Goal: Entertainment & Leisure: Consume media (video, audio)

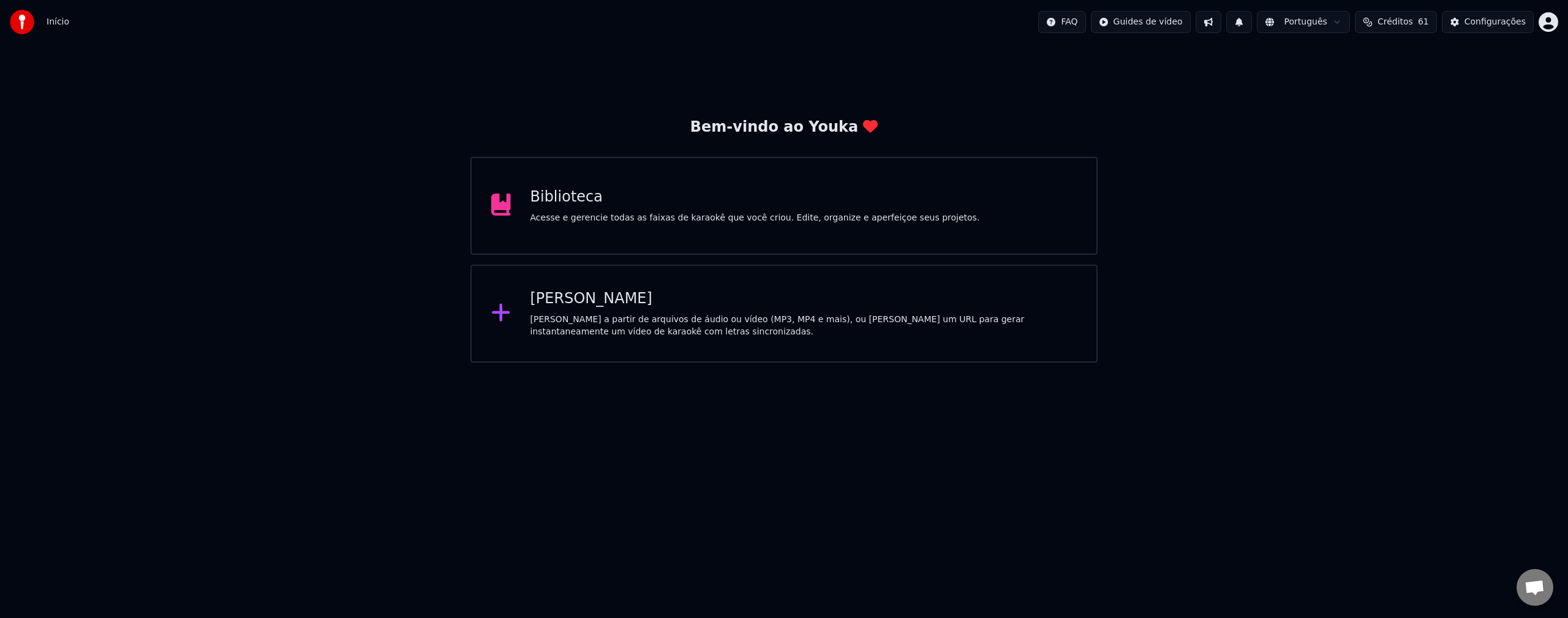
click at [651, 223] on div "Acesse e gerencie todas as faixas de karaokê que você criou. Edite, organize e …" at bounding box center [755, 218] width 450 height 13
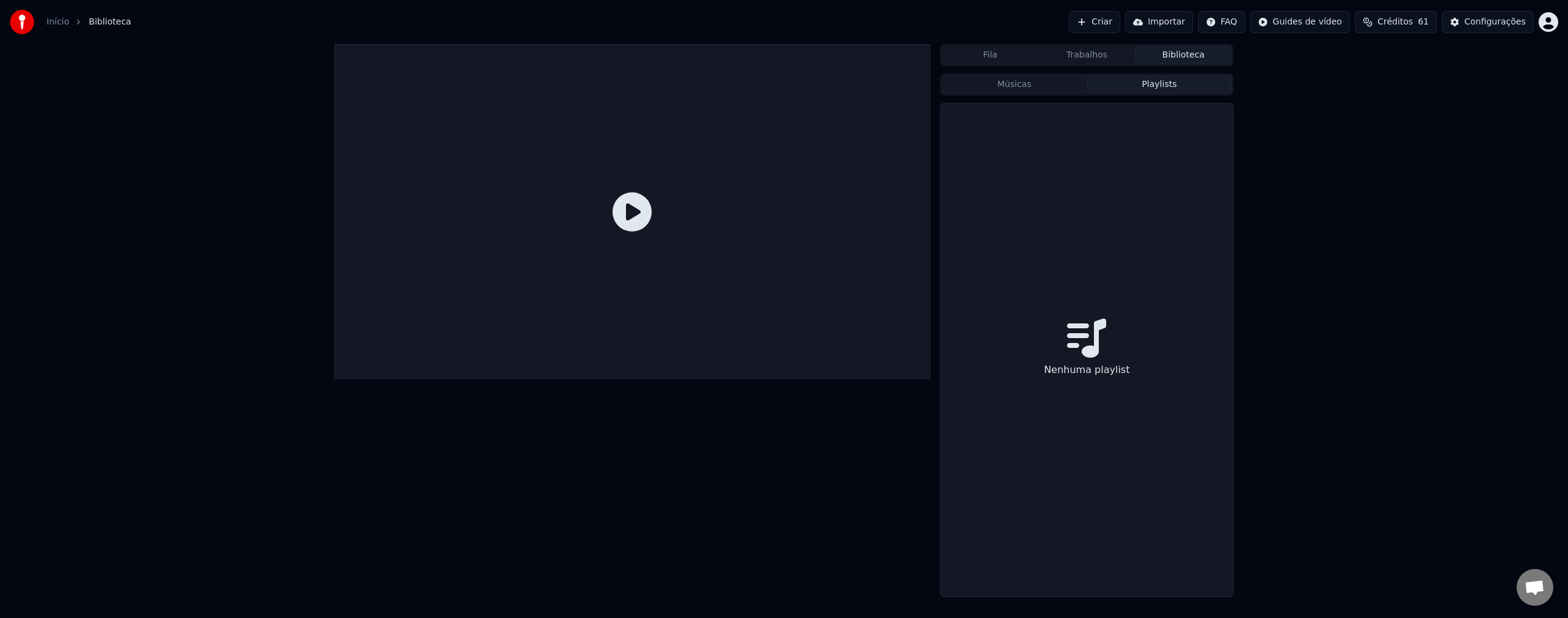
click at [1154, 78] on button "Playlists" at bounding box center [1159, 84] width 145 height 17
click at [1031, 91] on button "Músicas" at bounding box center [1015, 84] width 145 height 17
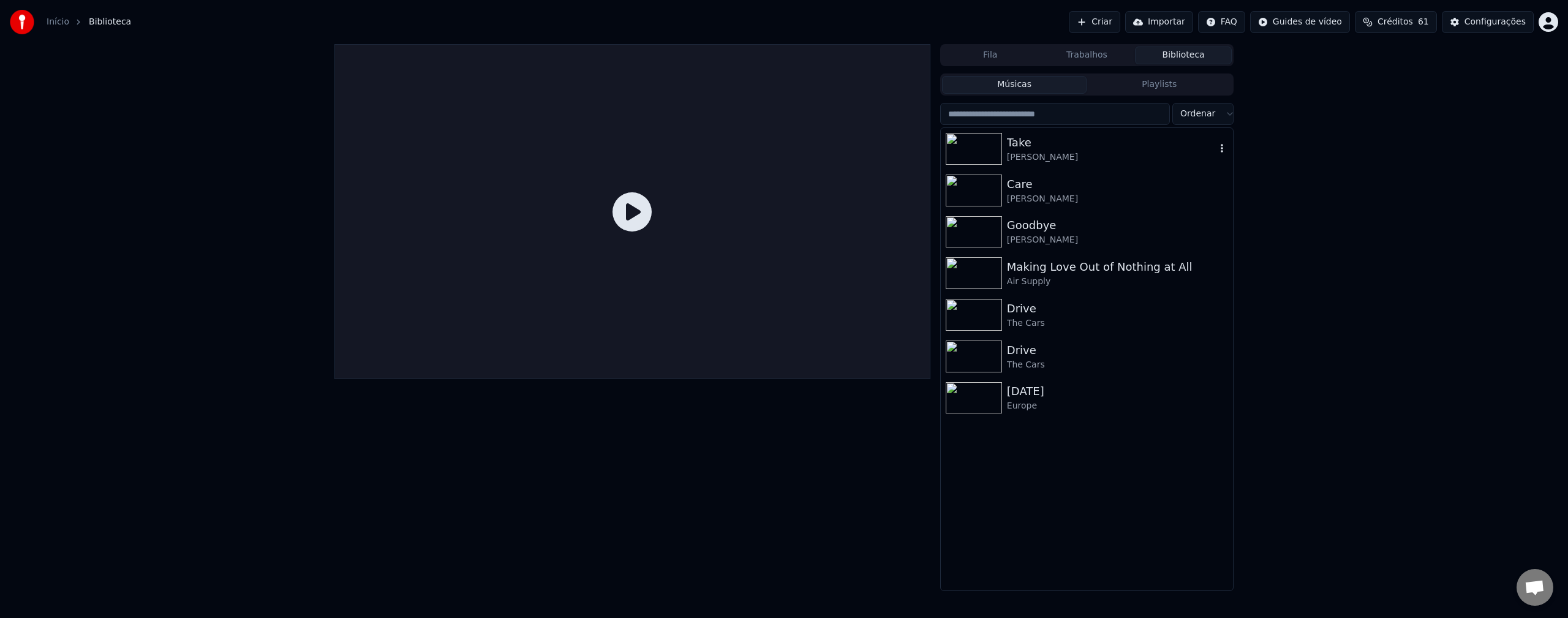
click at [1055, 156] on div "[PERSON_NAME]" at bounding box center [1111, 158] width 209 height 13
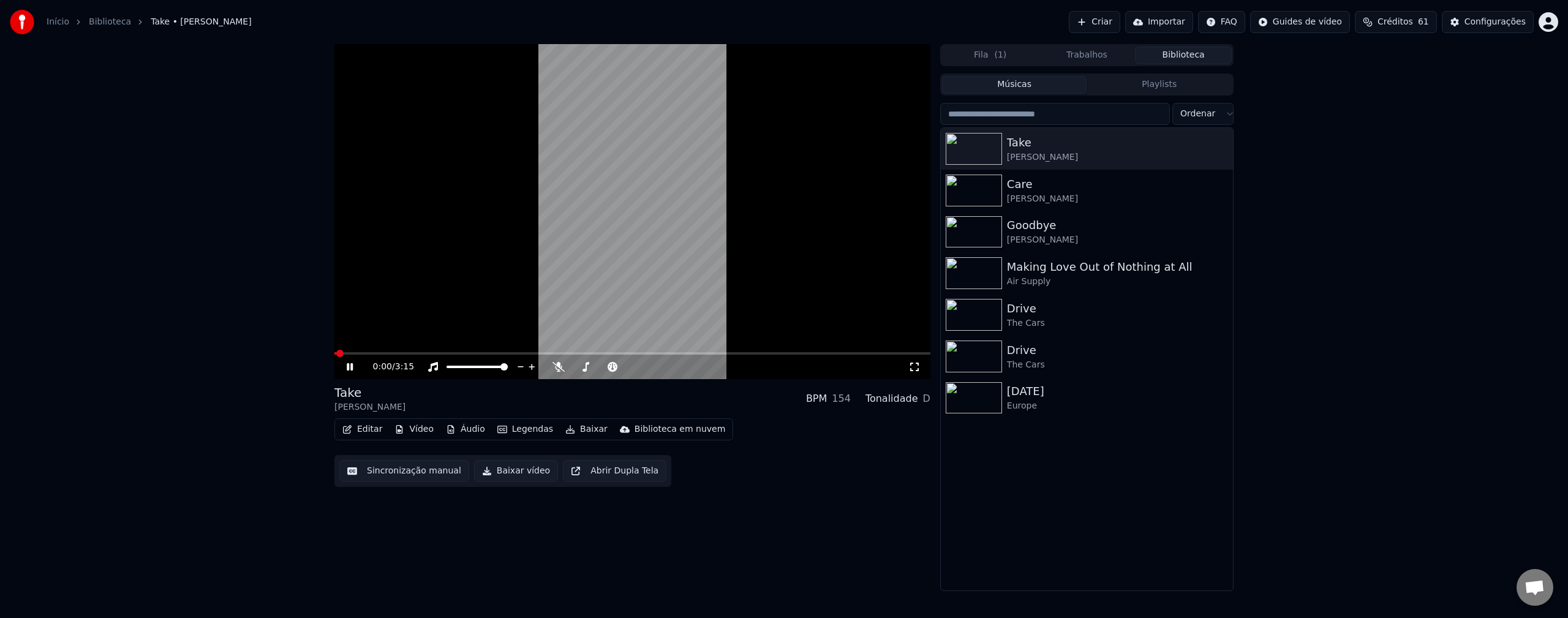
click at [370, 355] on div "0:00 / 3:15" at bounding box center [632, 367] width 596 height 24
click at [370, 350] on video at bounding box center [632, 212] width 596 height 335
click at [369, 353] on span at bounding box center [365, 353] width 8 height 8
click at [348, 365] on icon at bounding box center [349, 367] width 8 height 8
